Goal: Obtain resource: Obtain resource

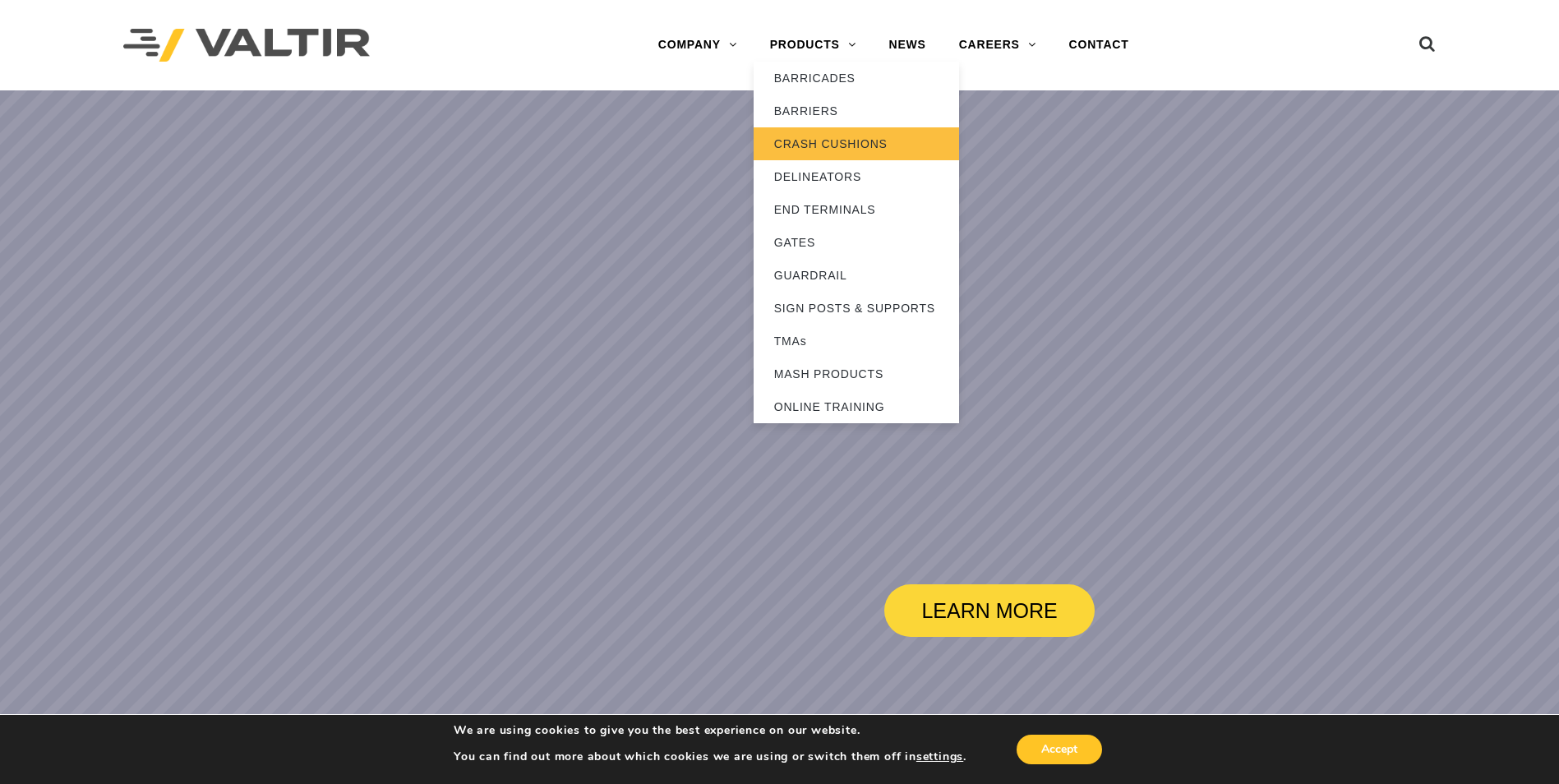
click at [827, 139] on link "CRASH CUSHIONS" at bounding box center [856, 144] width 205 height 33
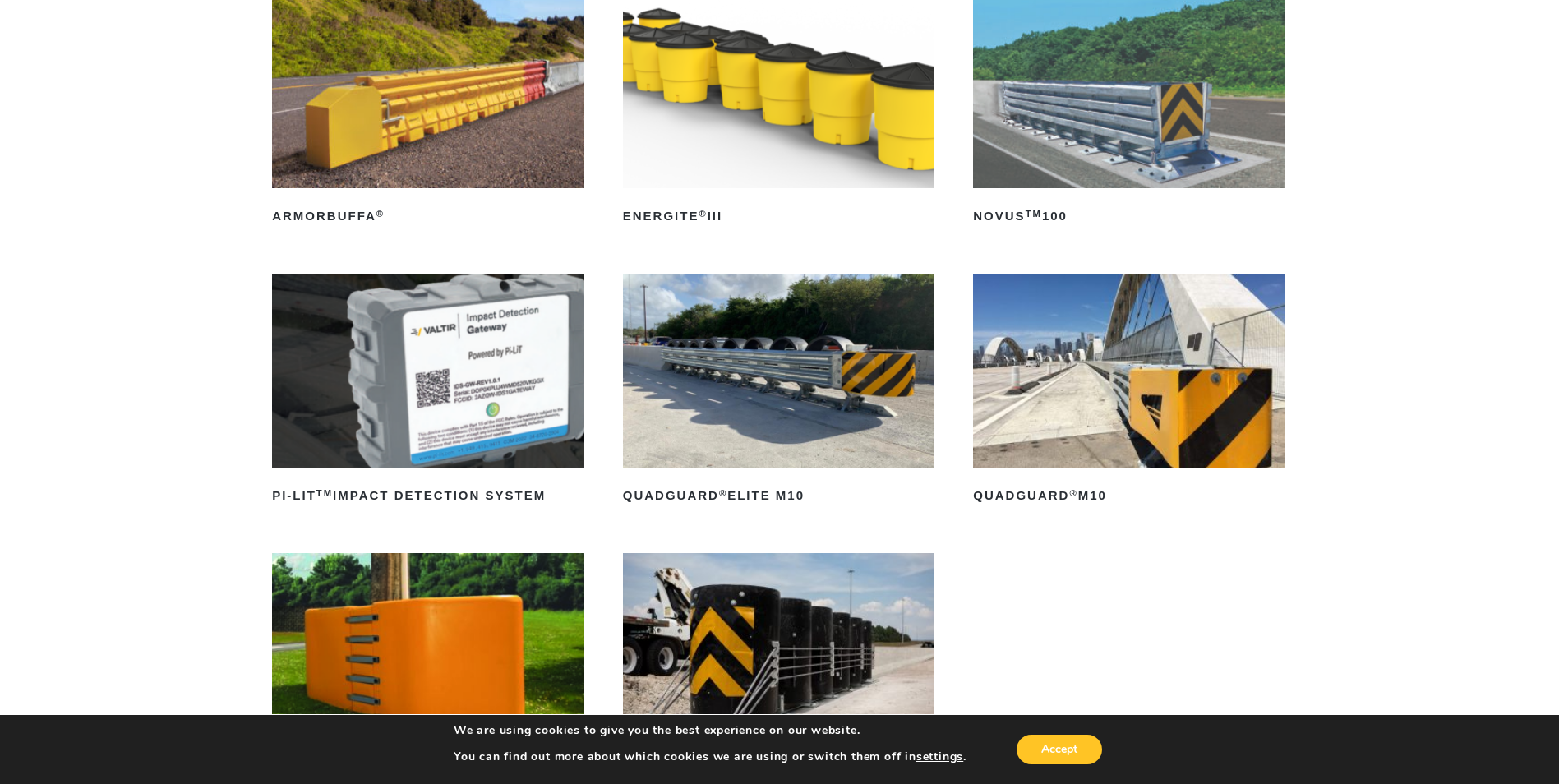
scroll to position [246, 0]
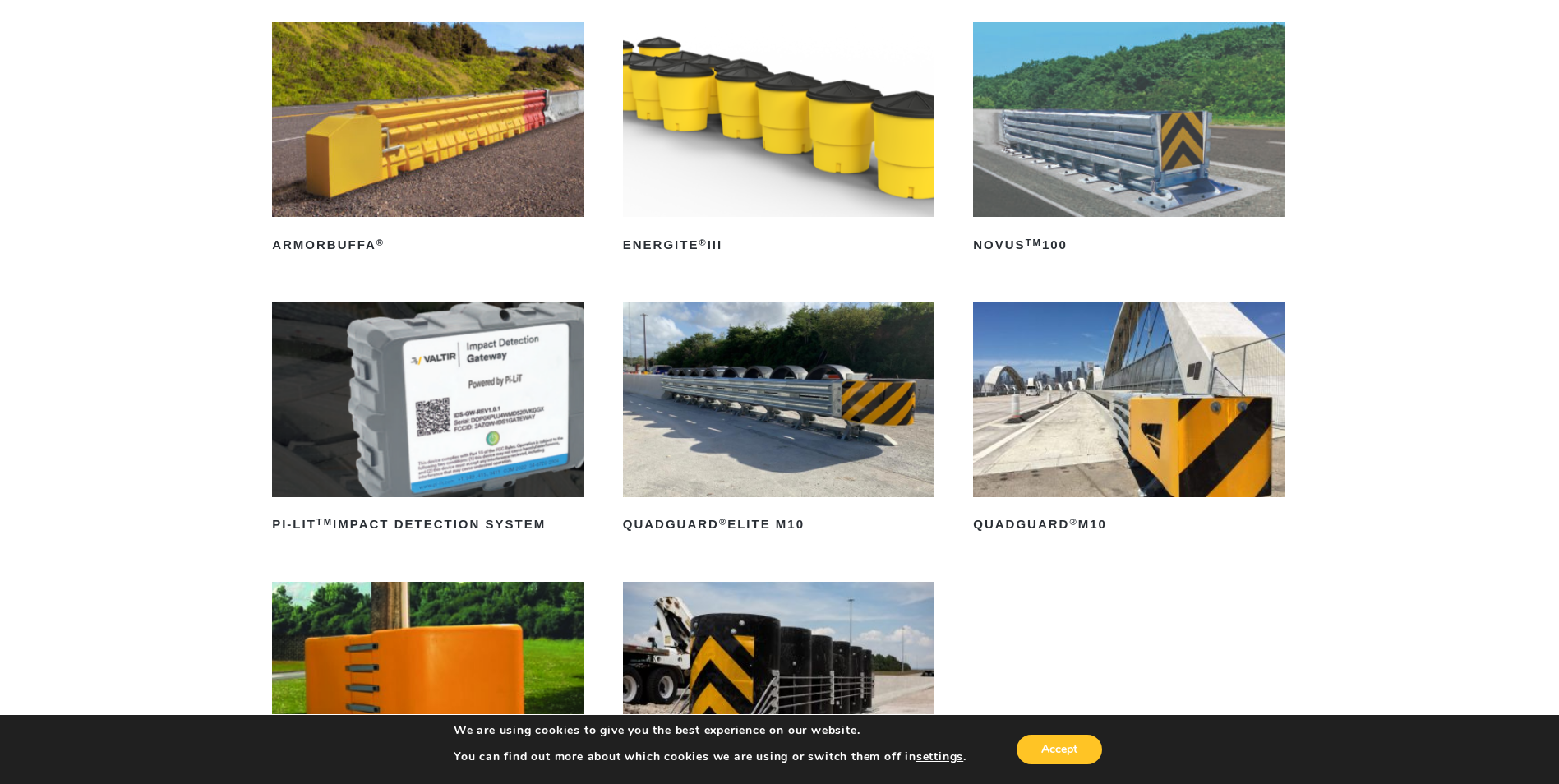
click at [1163, 354] on img at bounding box center [1128, 399] width 312 height 195
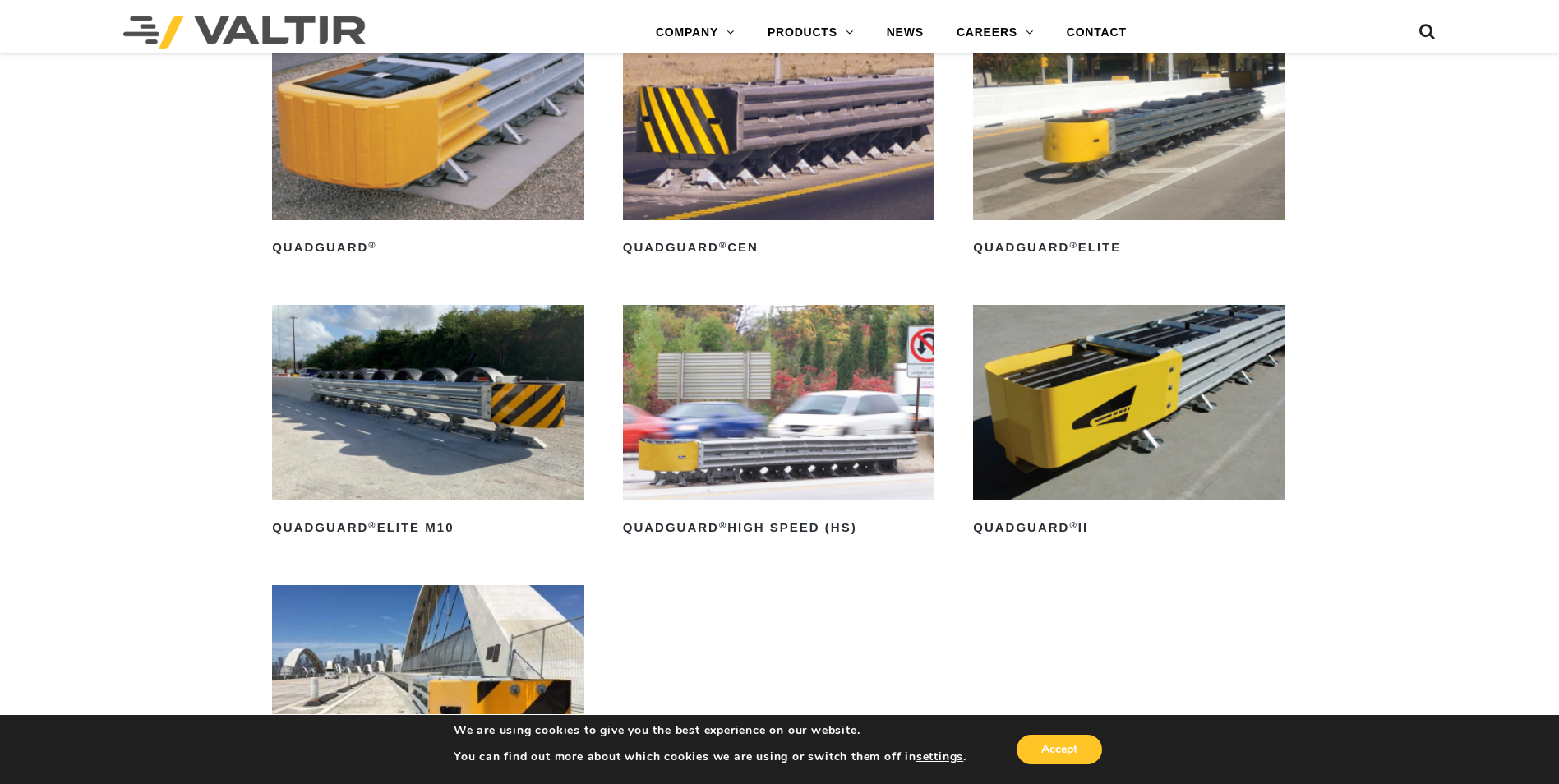
scroll to position [1233, 0]
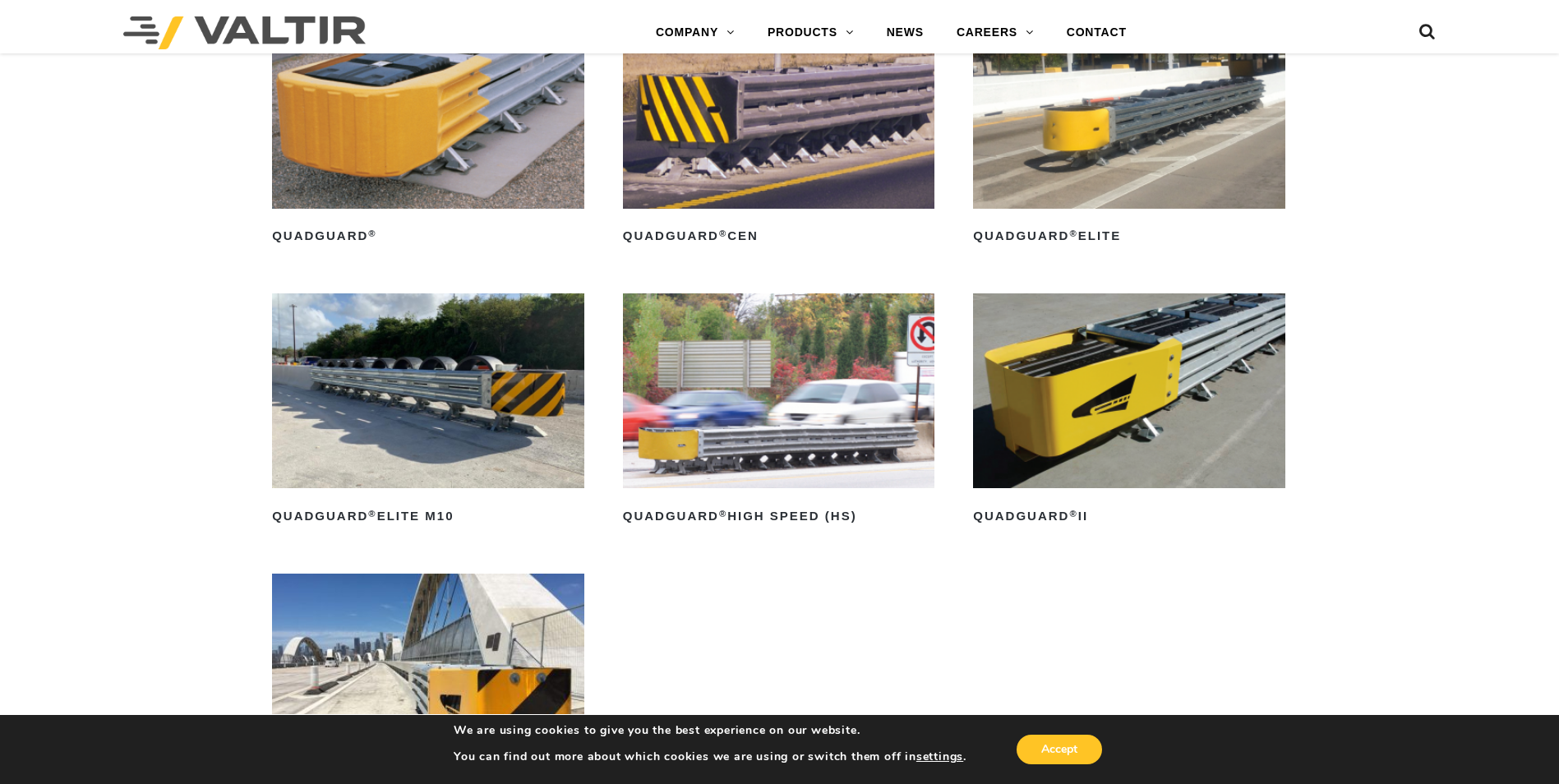
click at [1200, 381] on img at bounding box center [1128, 390] width 312 height 195
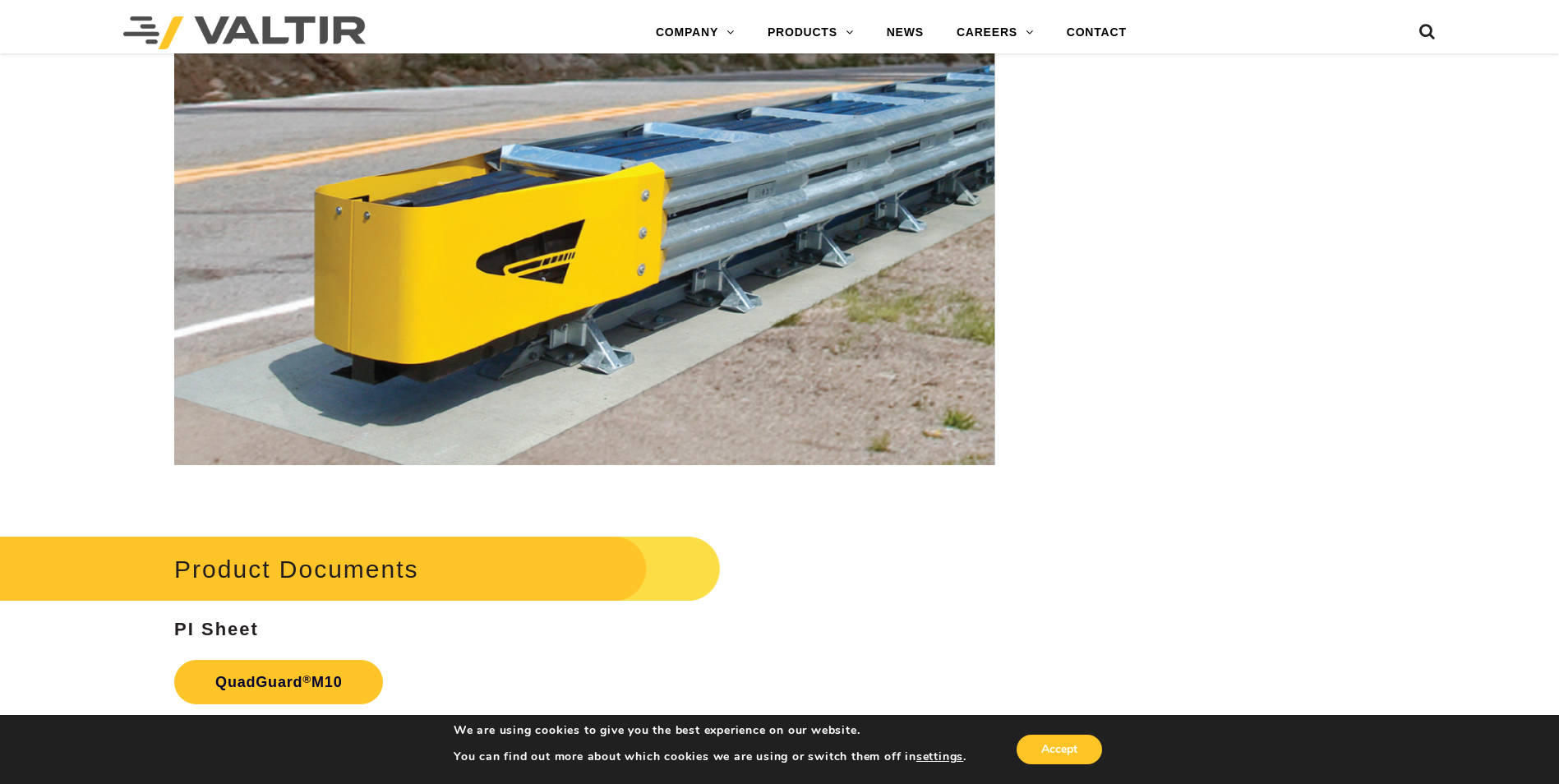
scroll to position [5917, 0]
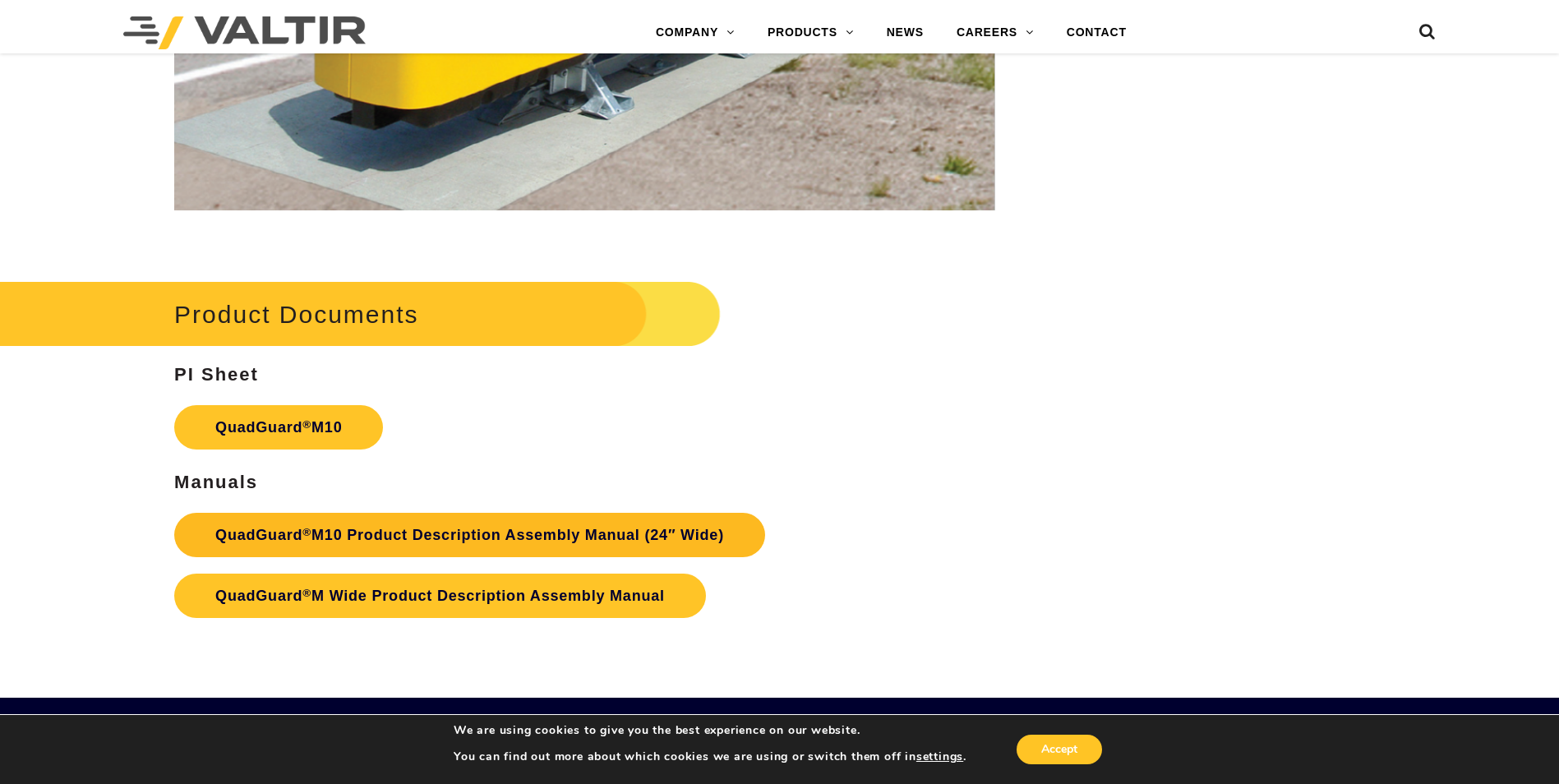
click at [416, 536] on link "QuadGuard ® M10 Product Description Assembly Manual (24″ Wide)" at bounding box center [469, 535] width 591 height 44
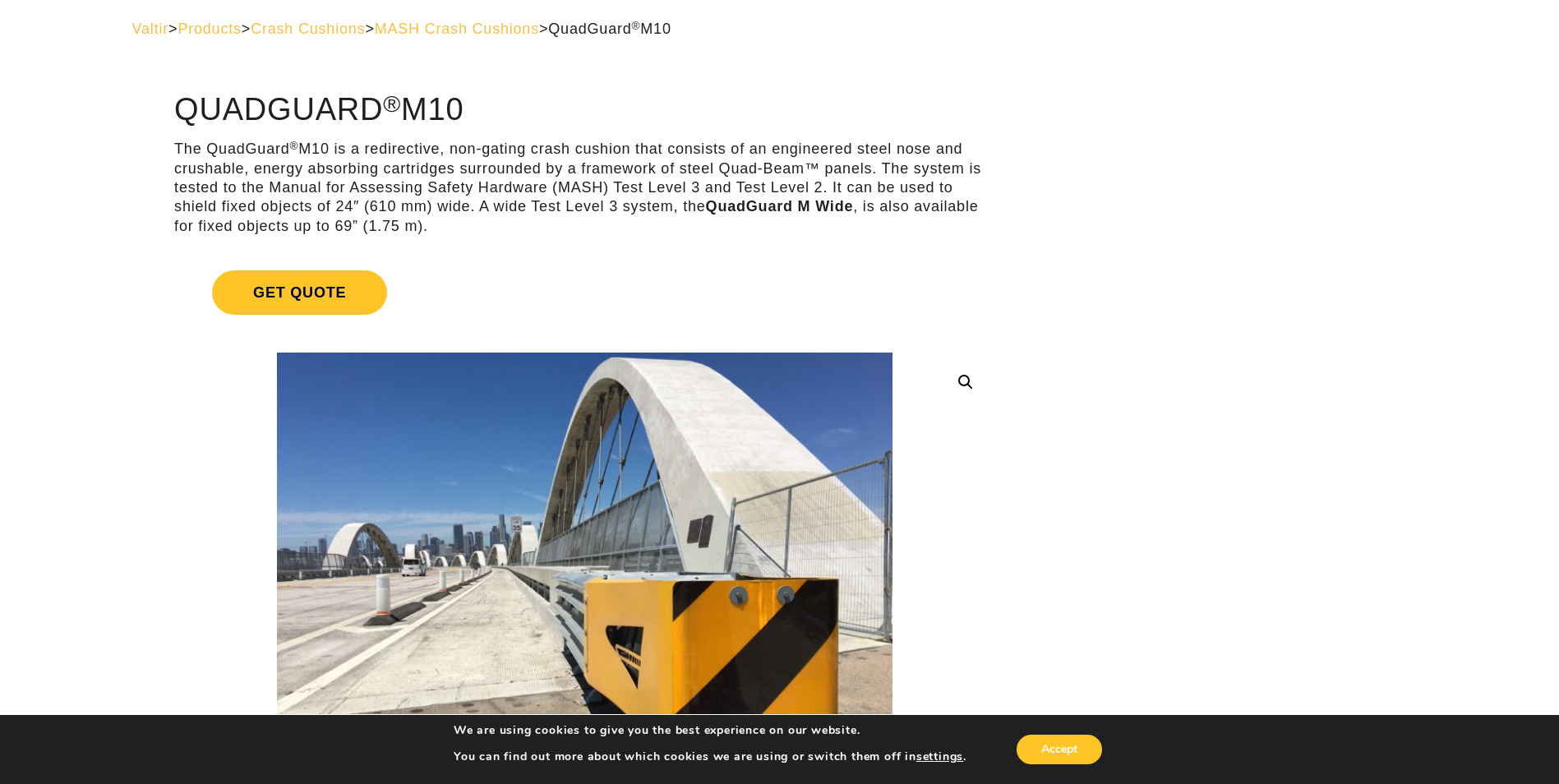
scroll to position [0, 0]
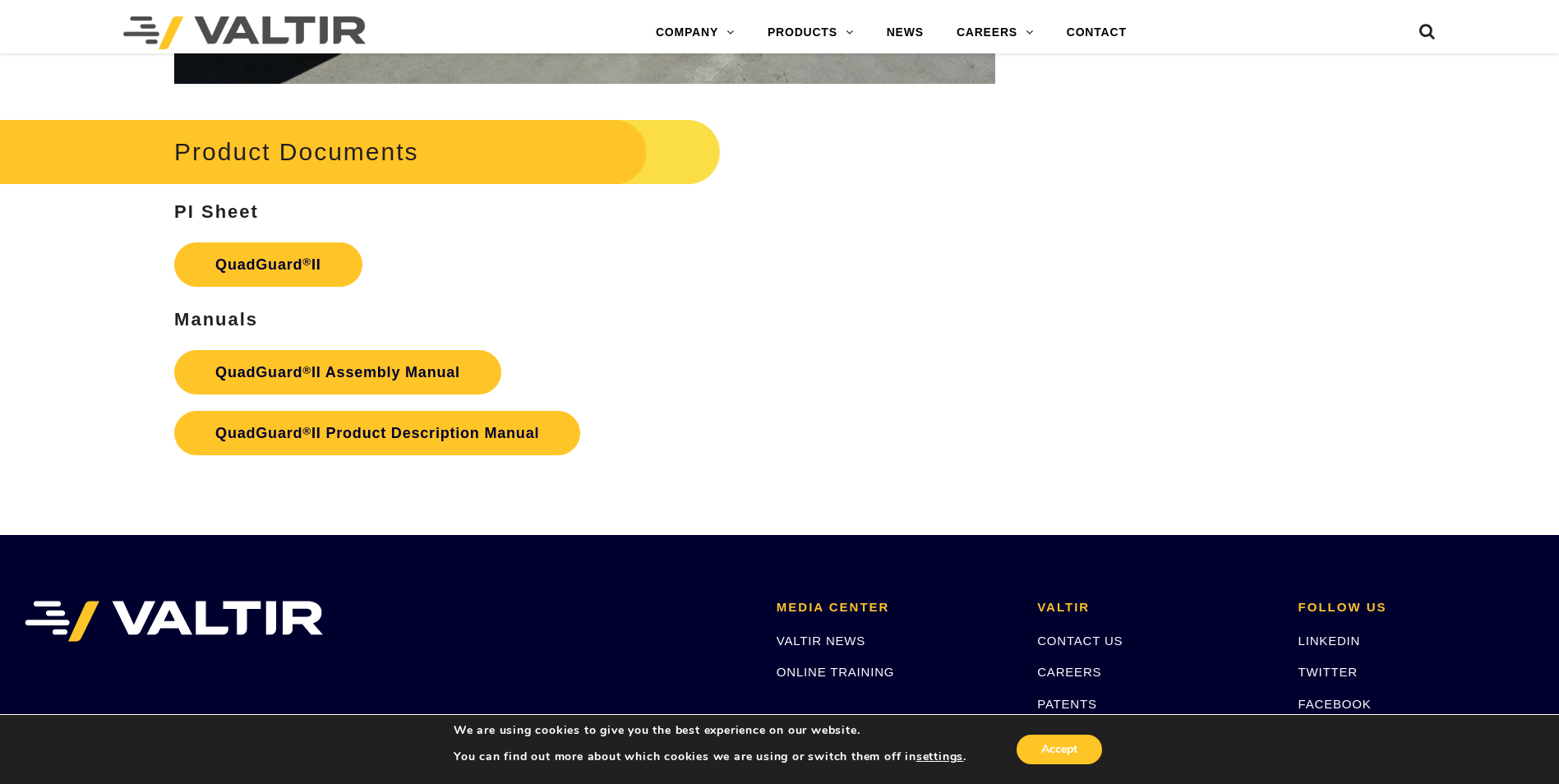
scroll to position [3287, 0]
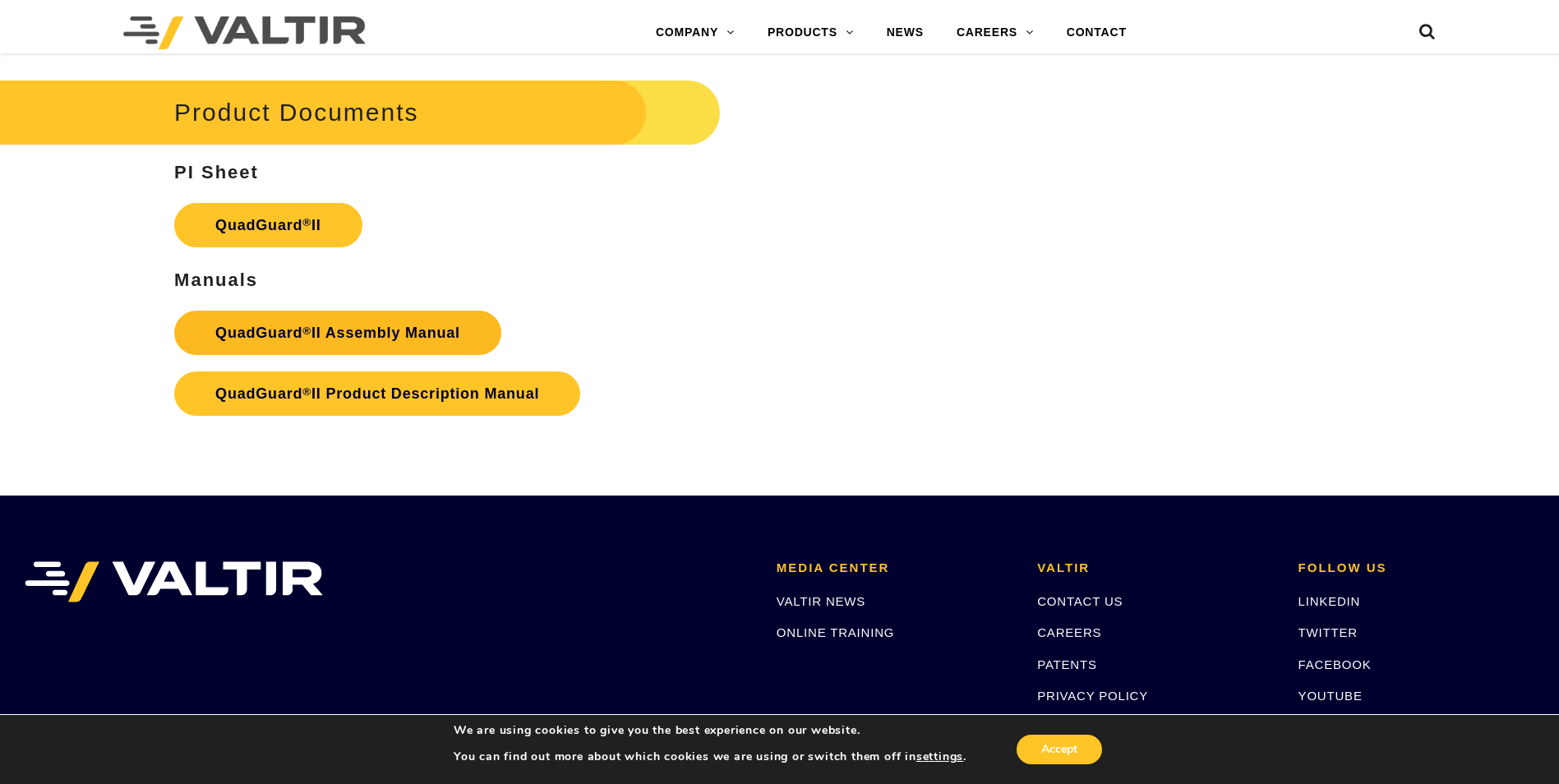
click at [333, 324] on strong "QuadGuard ® II Assembly Manual" at bounding box center [337, 332] width 245 height 16
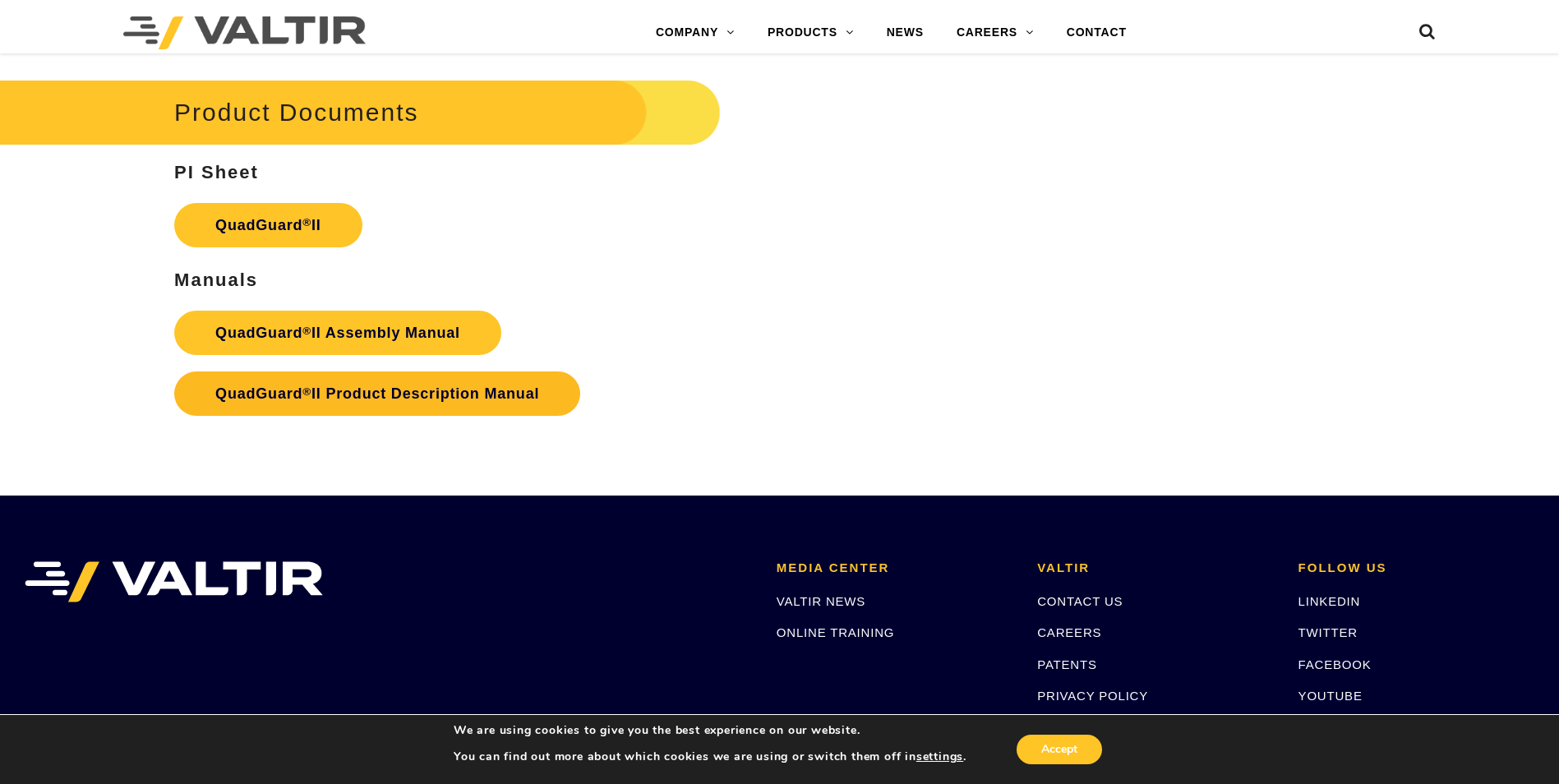
click at [307, 372] on link "QuadGuard ® II Product Description Manual" at bounding box center [376, 394] width 406 height 44
